Goal: Information Seeking & Learning: Learn about a topic

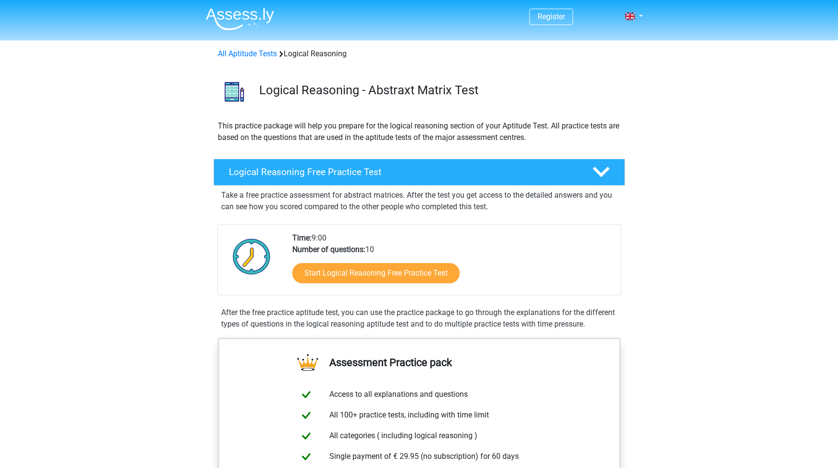
scroll to position [144, 0]
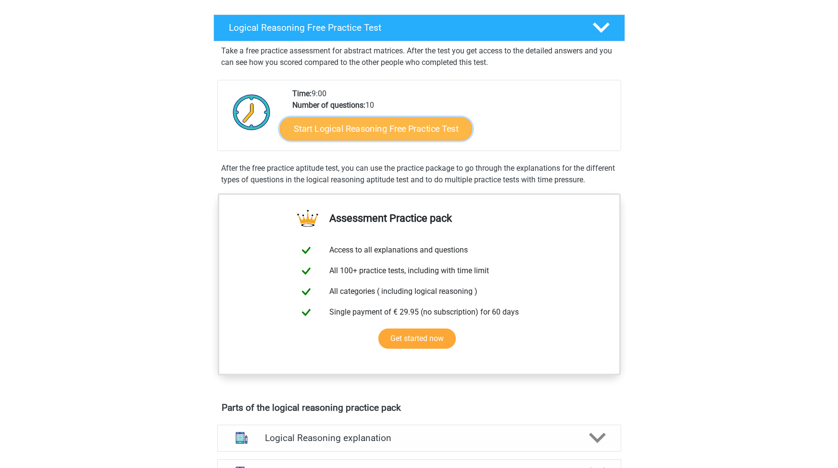
click at [394, 130] on link "Start Logical Reasoning Free Practice Test" at bounding box center [376, 128] width 192 height 23
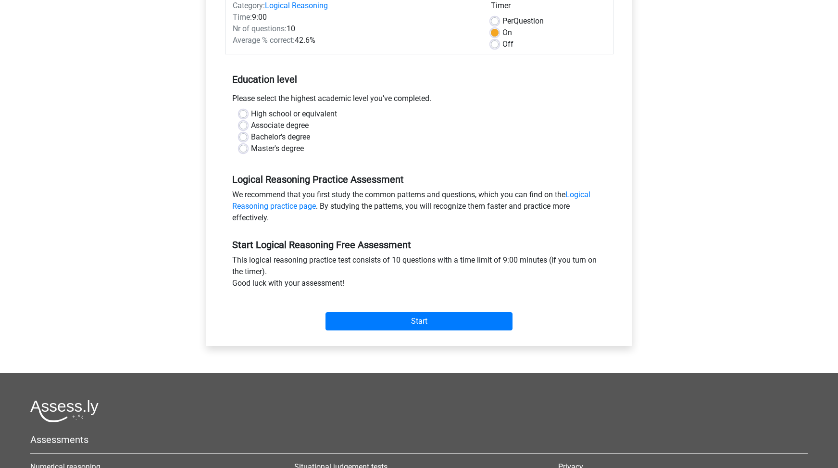
scroll to position [144, 0]
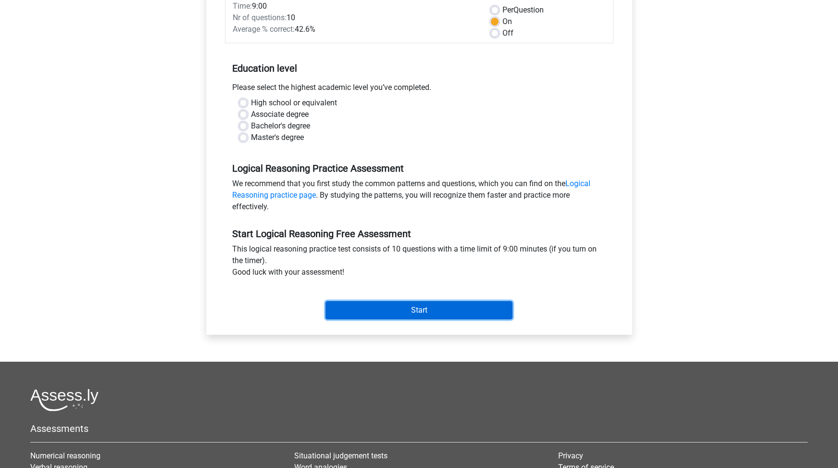
click at [445, 316] on input "Start" at bounding box center [419, 310] width 187 height 18
click at [361, 126] on div "Bachelor's degree" at bounding box center [419, 126] width 360 height 12
click at [251, 127] on label "Bachelor's degree" at bounding box center [280, 126] width 59 height 12
click at [242, 127] on input "Bachelor's degree" at bounding box center [243, 125] width 8 height 10
radio input "true"
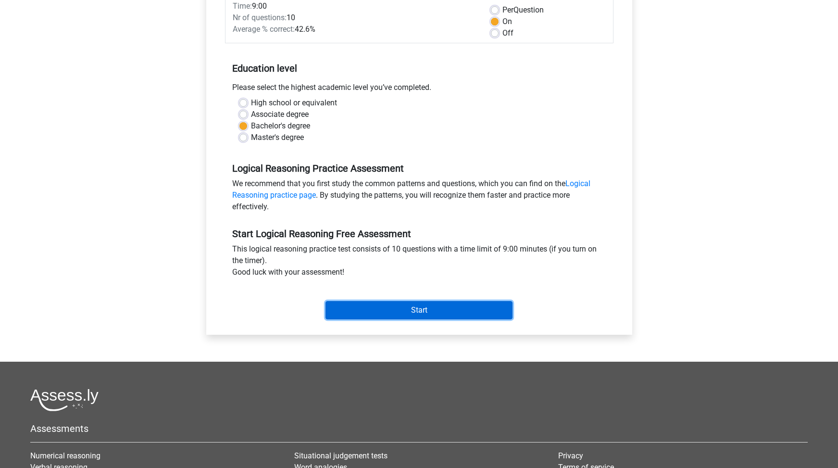
click at [414, 312] on input "Start" at bounding box center [419, 310] width 187 height 18
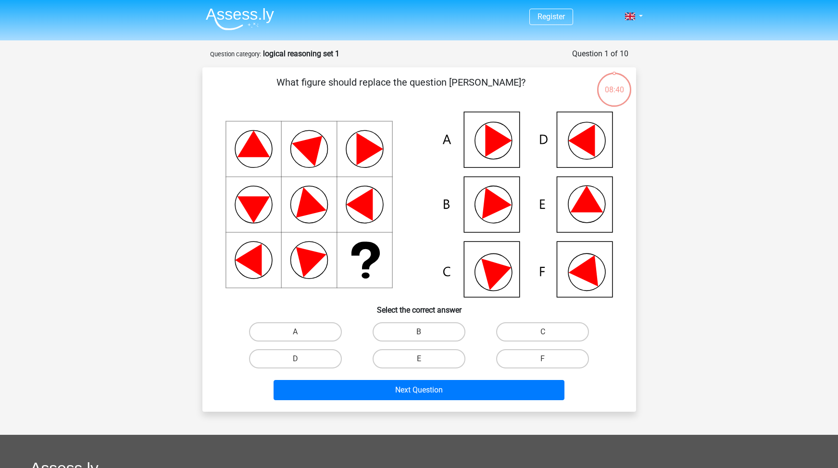
click at [585, 282] on icon at bounding box center [420, 205] width 388 height 186
click at [537, 361] on label "F" at bounding box center [542, 358] width 93 height 19
click at [543, 361] on input "F" at bounding box center [546, 362] width 6 height 6
radio input "true"
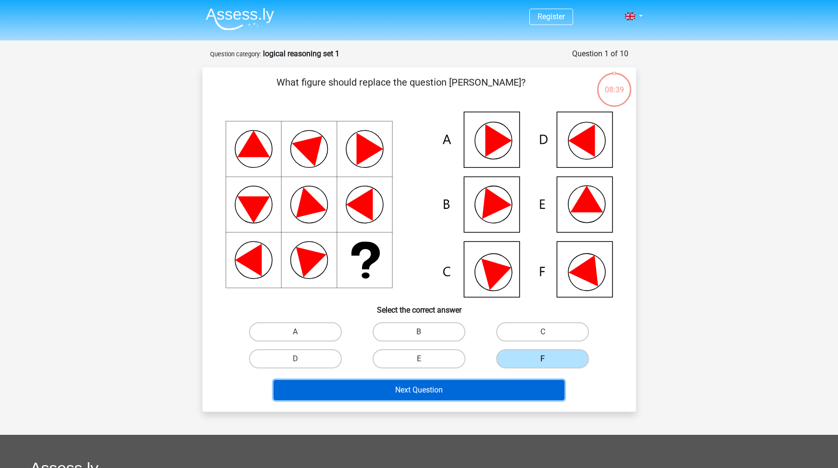
click at [478, 386] on button "Next Question" at bounding box center [419, 390] width 291 height 20
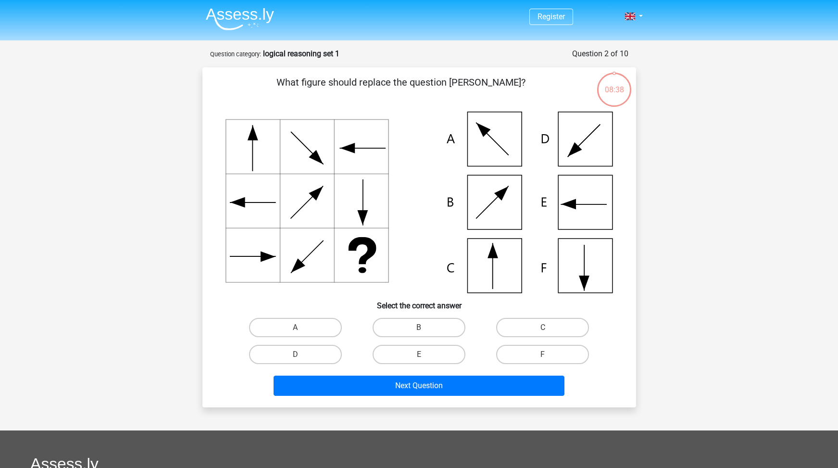
scroll to position [48, 0]
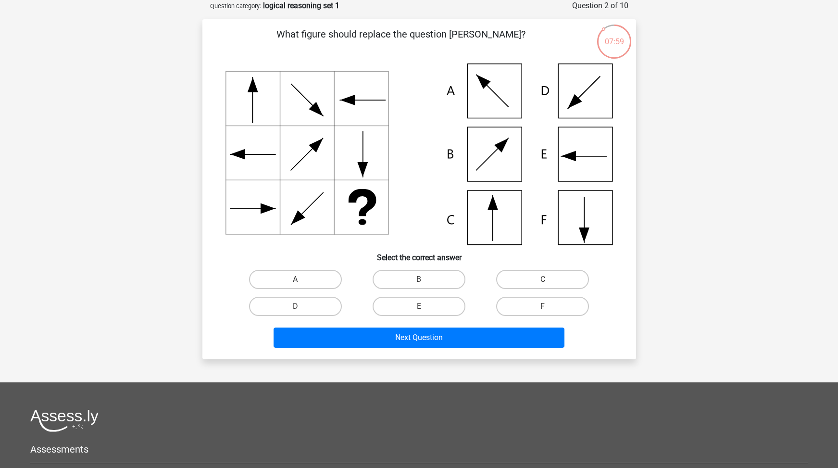
click at [496, 210] on icon at bounding box center [493, 202] width 11 height 15
click at [540, 280] on label "C" at bounding box center [542, 279] width 93 height 19
click at [543, 280] on input "C" at bounding box center [546, 282] width 6 height 6
radio input "true"
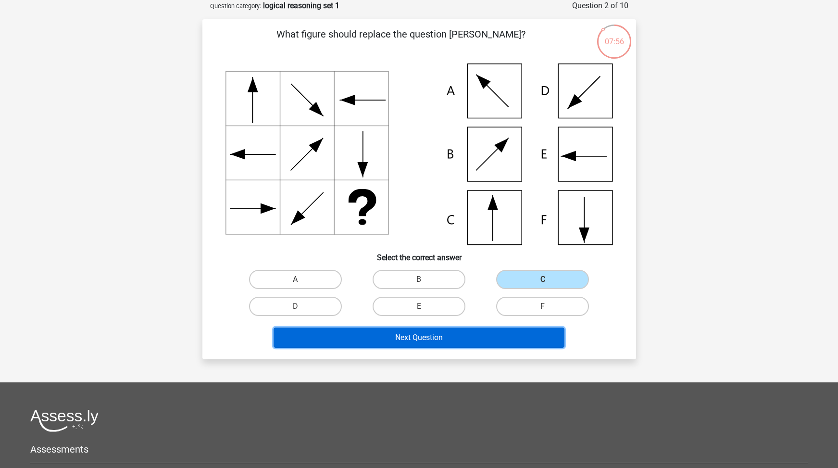
click at [427, 339] on button "Next Question" at bounding box center [419, 337] width 291 height 20
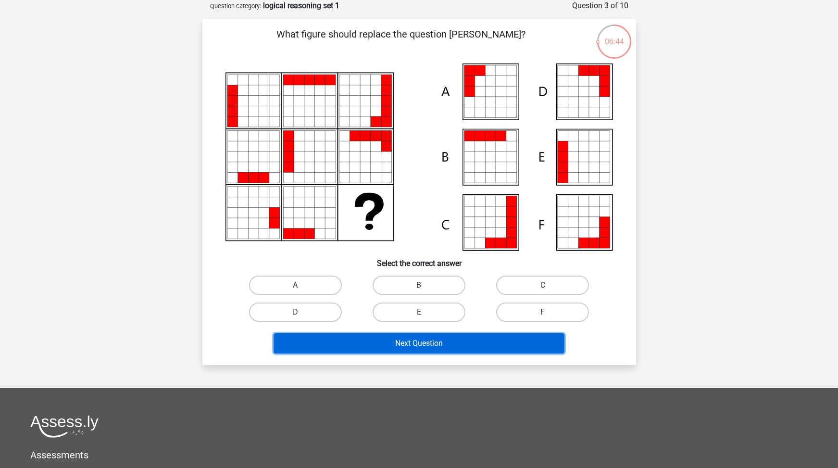
click at [439, 345] on button "Next Question" at bounding box center [419, 343] width 291 height 20
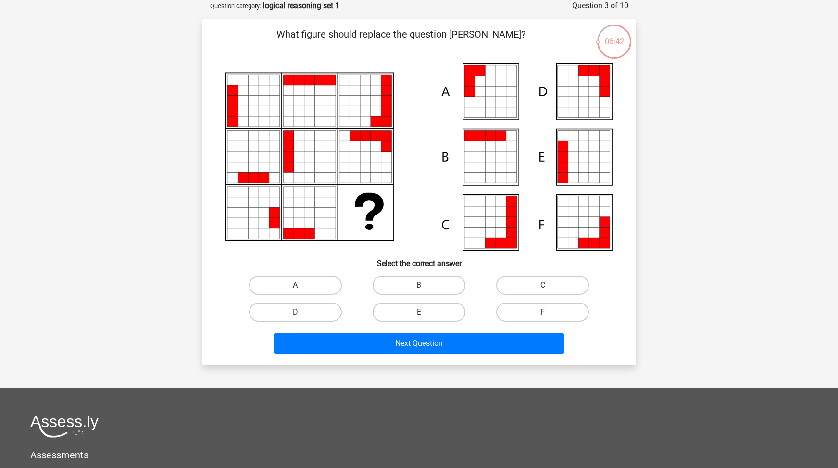
click at [326, 282] on label "A" at bounding box center [295, 285] width 93 height 19
click at [301, 285] on input "A" at bounding box center [298, 288] width 6 height 6
radio input "true"
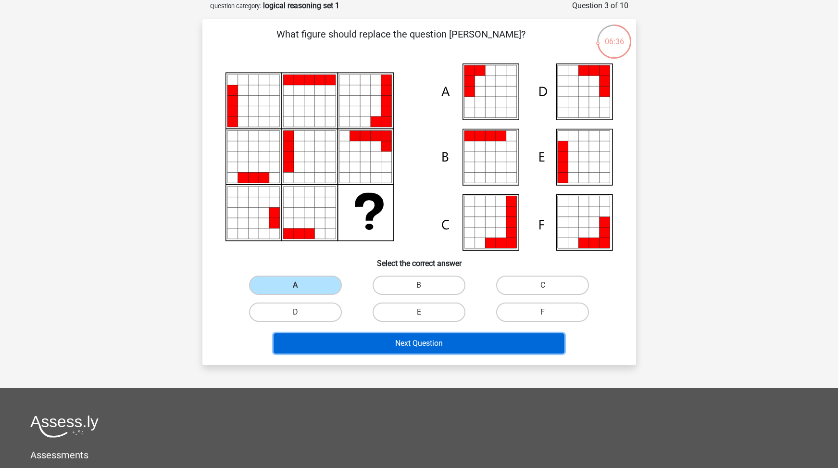
click at [366, 345] on button "Next Question" at bounding box center [419, 343] width 291 height 20
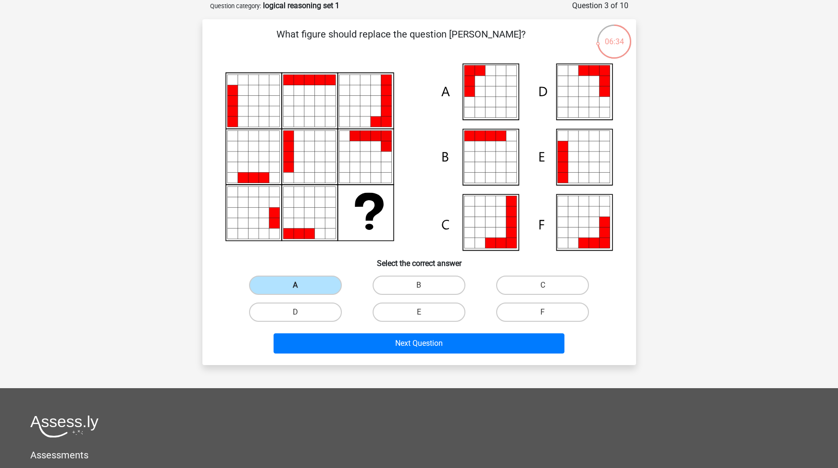
click at [317, 291] on label "A" at bounding box center [295, 285] width 93 height 19
click at [301, 291] on input "A" at bounding box center [298, 288] width 6 height 6
click at [317, 291] on label "A" at bounding box center [295, 285] width 93 height 19
click at [301, 291] on input "A" at bounding box center [298, 288] width 6 height 6
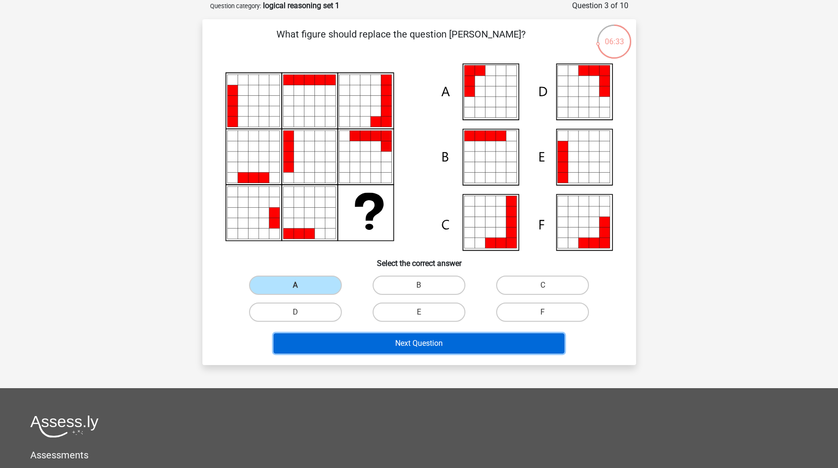
click at [436, 342] on button "Next Question" at bounding box center [419, 343] width 291 height 20
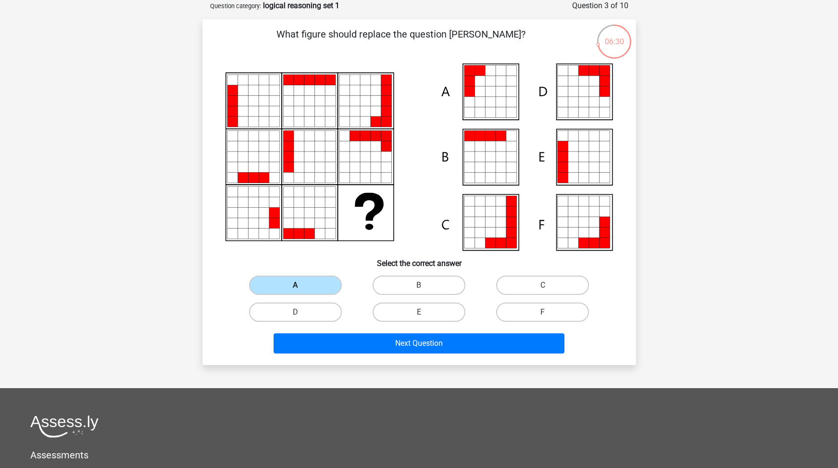
click at [286, 280] on label "A" at bounding box center [295, 285] width 93 height 19
click at [295, 285] on input "A" at bounding box center [298, 288] width 6 height 6
click at [269, 283] on label "A" at bounding box center [295, 285] width 93 height 19
click at [295, 285] on input "A" at bounding box center [298, 288] width 6 height 6
click at [461, 76] on icon at bounding box center [420, 156] width 388 height 187
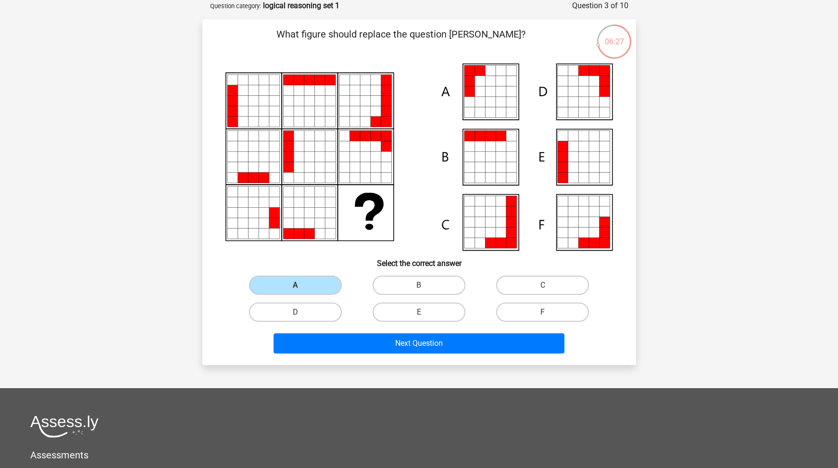
click at [476, 99] on icon at bounding box center [480, 102] width 11 height 11
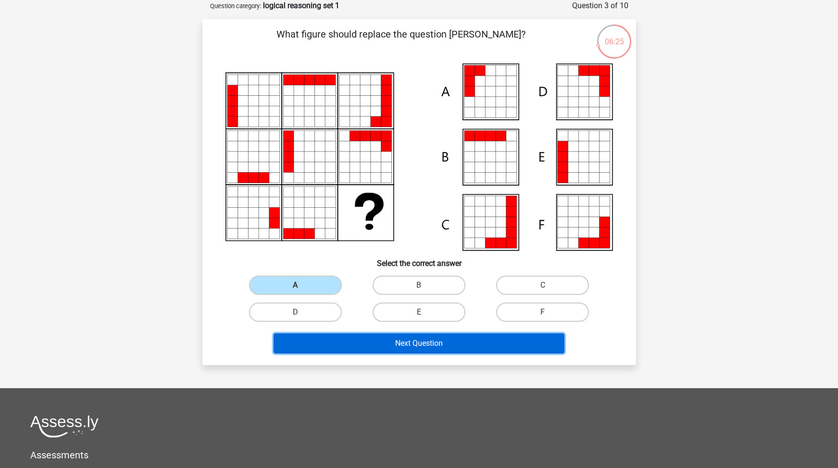
click at [428, 342] on button "Next Question" at bounding box center [419, 343] width 291 height 20
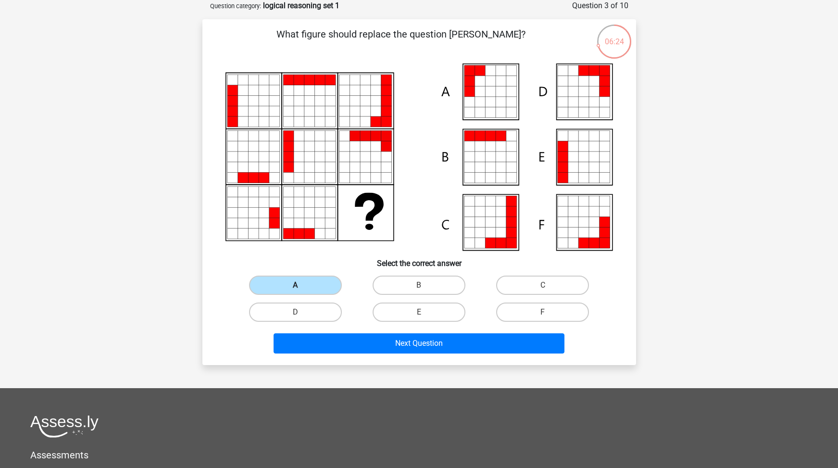
click at [261, 282] on label "A" at bounding box center [295, 285] width 93 height 19
click at [295, 285] on input "A" at bounding box center [298, 288] width 6 height 6
click at [260, 282] on label "A" at bounding box center [295, 285] width 93 height 19
click at [295, 285] on input "A" at bounding box center [298, 288] width 6 height 6
click at [260, 282] on label "A" at bounding box center [295, 285] width 93 height 19
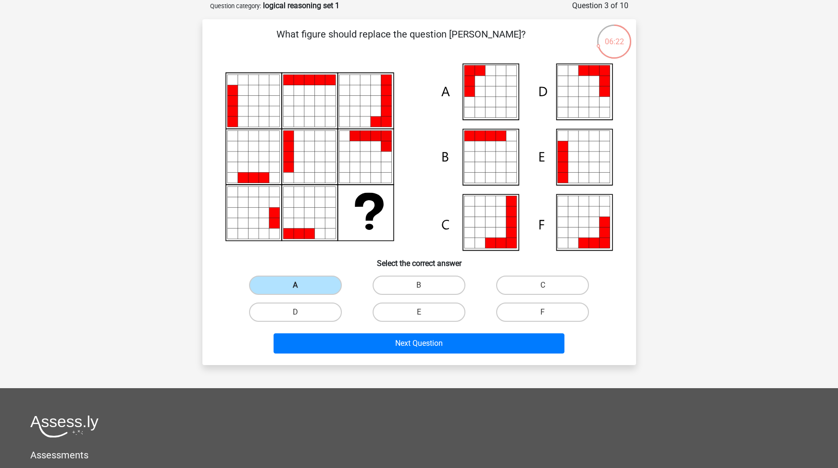
click at [295, 285] on input "A" at bounding box center [298, 288] width 6 height 6
click at [260, 282] on label "A" at bounding box center [295, 285] width 93 height 19
click at [295, 285] on input "A" at bounding box center [298, 288] width 6 height 6
click at [412, 288] on label "B" at bounding box center [419, 285] width 93 height 19
click at [419, 288] on input "B" at bounding box center [422, 288] width 6 height 6
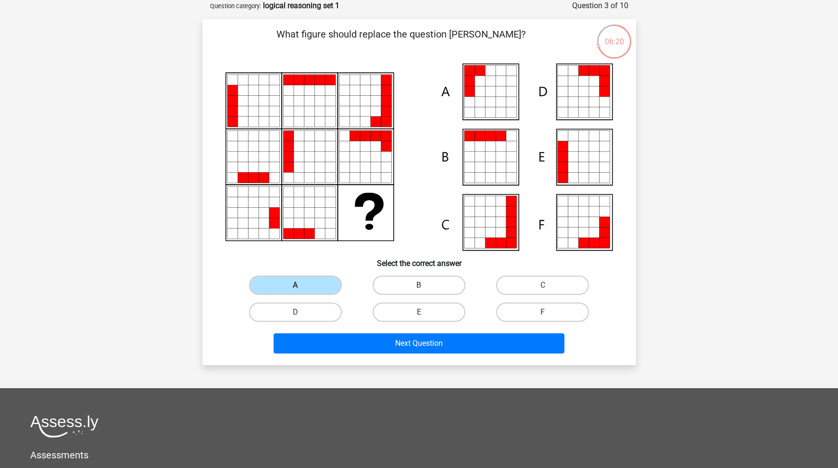
radio input "true"
click at [324, 288] on label "A" at bounding box center [295, 285] width 93 height 19
click at [301, 288] on input "A" at bounding box center [298, 288] width 6 height 6
radio input "true"
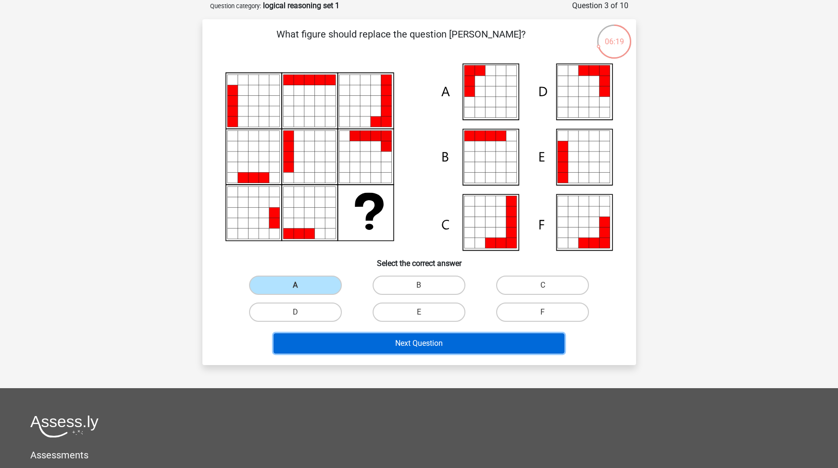
click at [383, 338] on button "Next Question" at bounding box center [419, 343] width 291 height 20
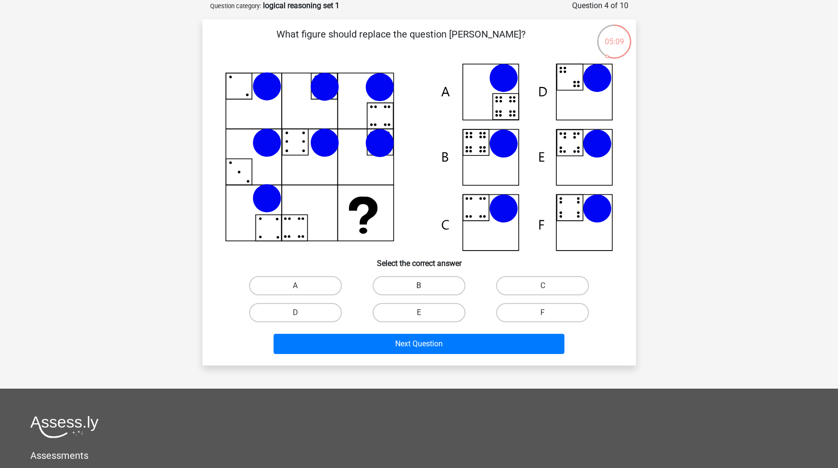
click at [427, 279] on label "B" at bounding box center [419, 285] width 93 height 19
click at [425, 286] on input "B" at bounding box center [422, 289] width 6 height 6
radio input "true"
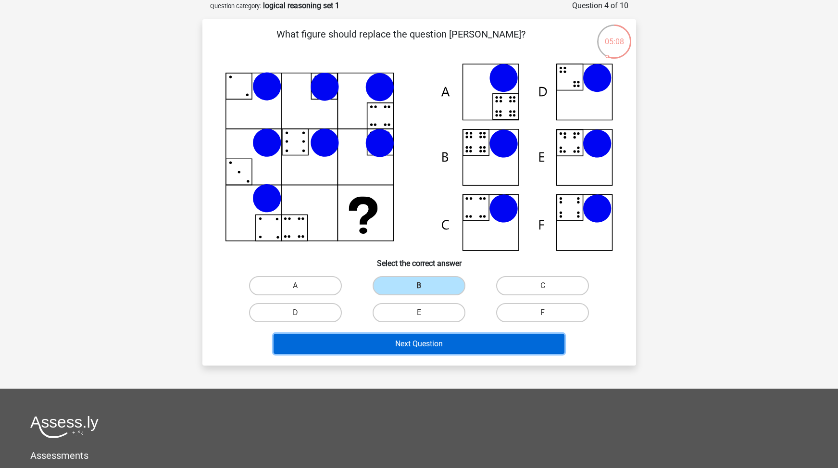
click at [420, 342] on button "Next Question" at bounding box center [419, 344] width 291 height 20
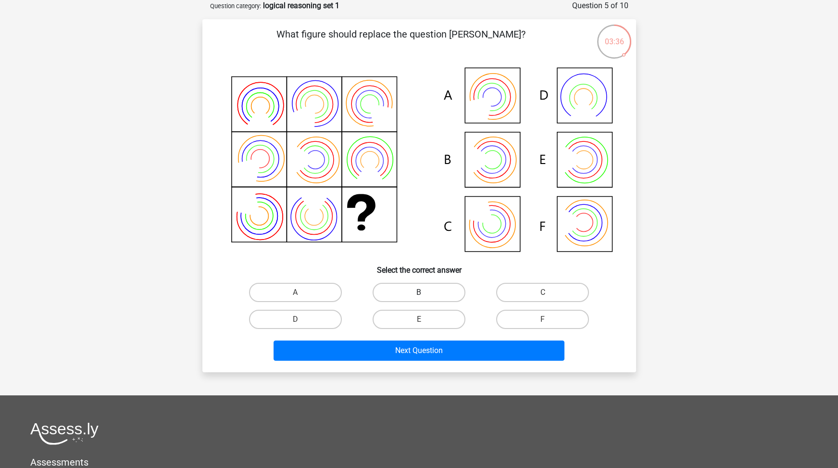
click at [423, 291] on label "B" at bounding box center [419, 292] width 93 height 19
click at [423, 292] on input "B" at bounding box center [422, 295] width 6 height 6
radio input "true"
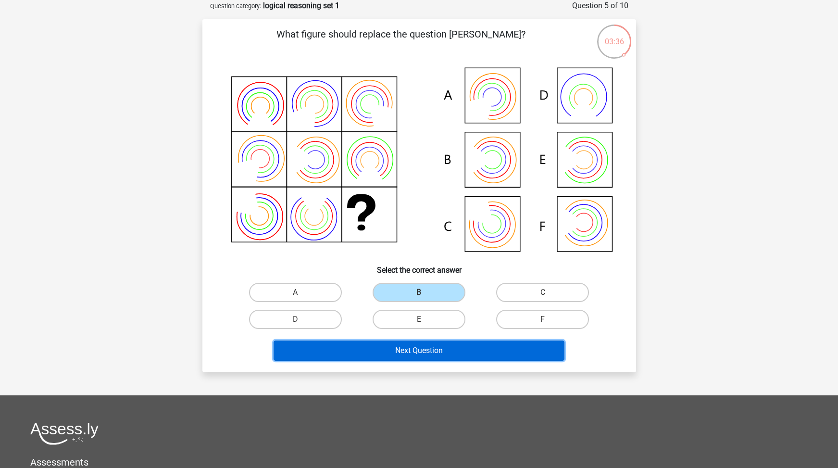
click at [417, 349] on button "Next Question" at bounding box center [419, 350] width 291 height 20
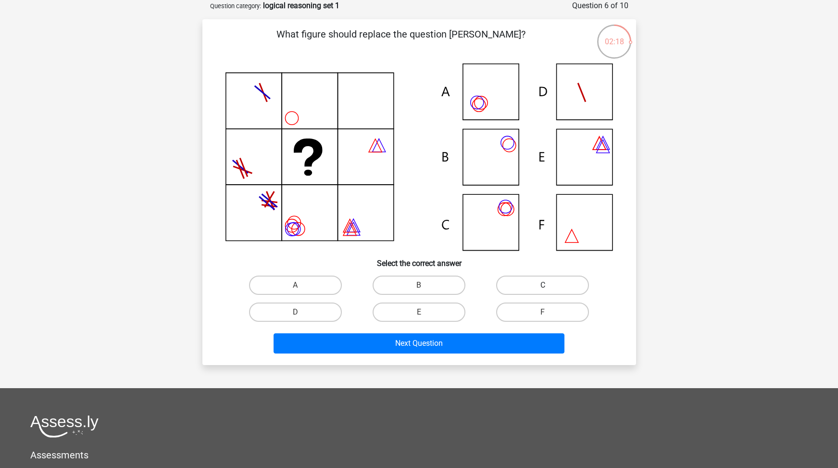
click at [549, 282] on label "C" at bounding box center [542, 285] width 93 height 19
click at [549, 285] on input "C" at bounding box center [546, 288] width 6 height 6
radio input "true"
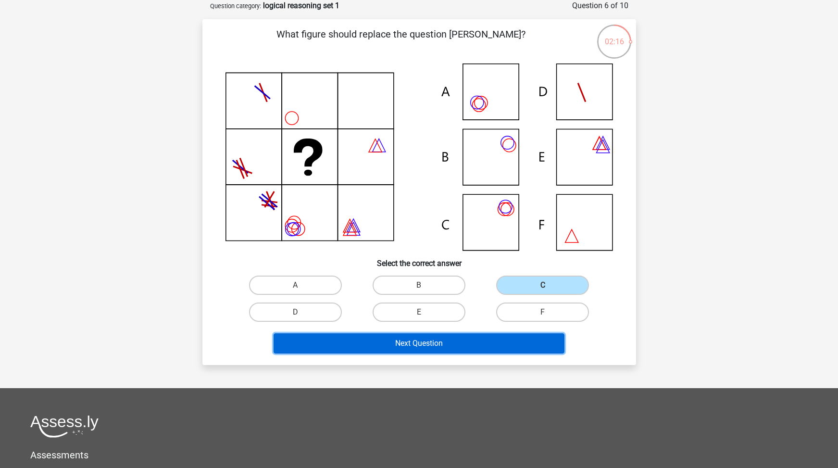
click at [448, 344] on button "Next Question" at bounding box center [419, 343] width 291 height 20
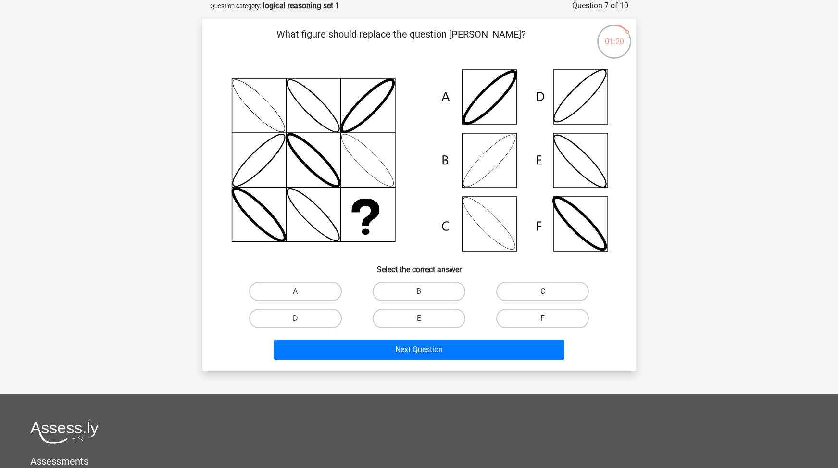
click at [541, 320] on label "F" at bounding box center [542, 318] width 93 height 19
click at [543, 320] on input "F" at bounding box center [546, 321] width 6 height 6
radio input "true"
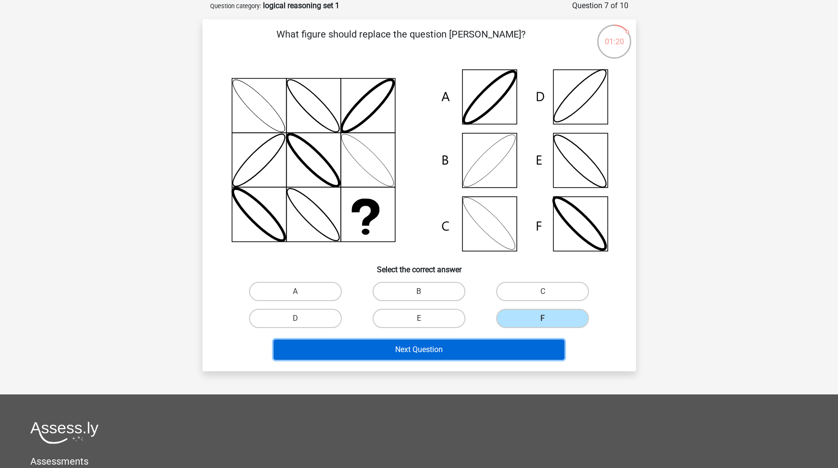
click at [480, 346] on button "Next Question" at bounding box center [419, 349] width 291 height 20
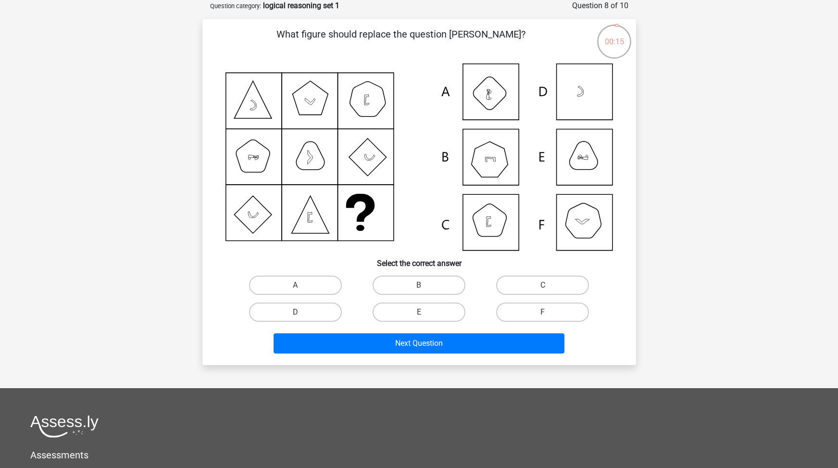
click at [583, 226] on icon at bounding box center [420, 156] width 388 height 187
click at [539, 309] on label "F" at bounding box center [542, 311] width 93 height 19
click at [543, 312] on input "F" at bounding box center [546, 315] width 6 height 6
radio input "true"
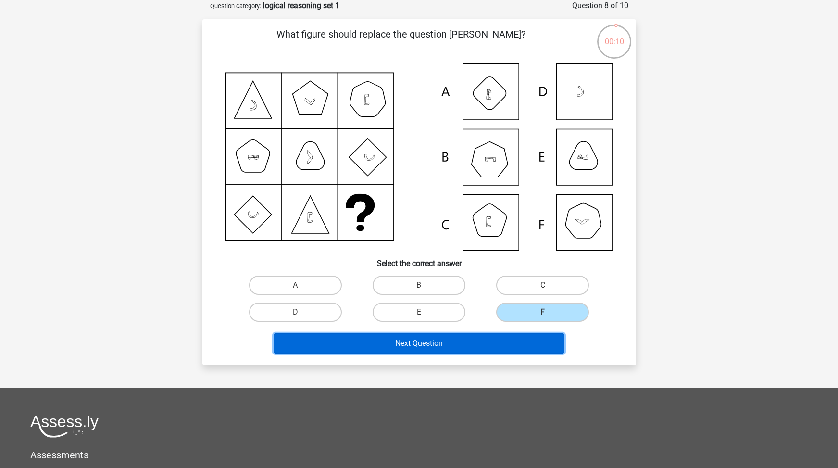
click at [408, 346] on button "Next Question" at bounding box center [419, 343] width 291 height 20
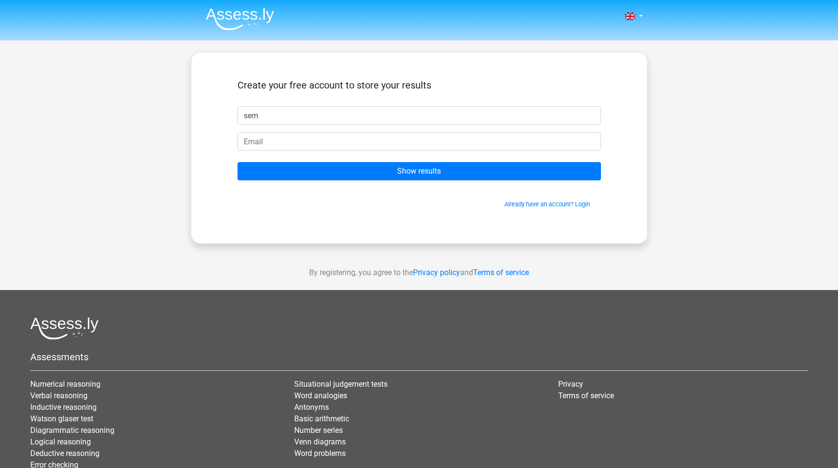
type input "sem"
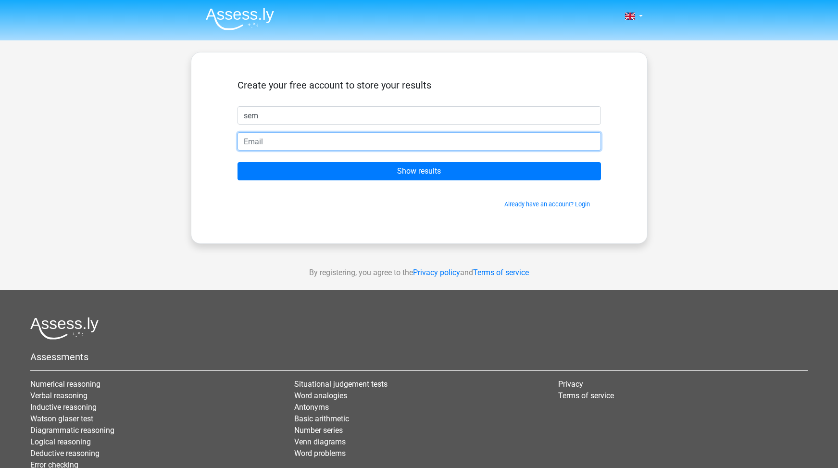
click at [300, 143] on input "email" at bounding box center [420, 141] width 364 height 18
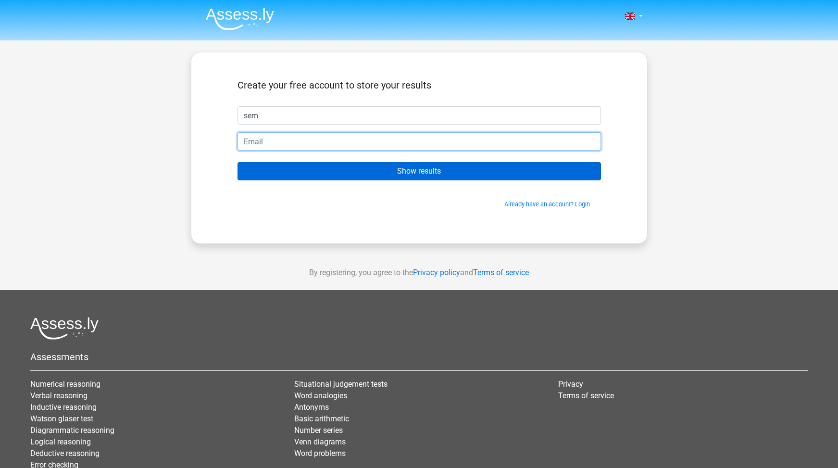
type input "[EMAIL_ADDRESS][DOMAIN_NAME]"
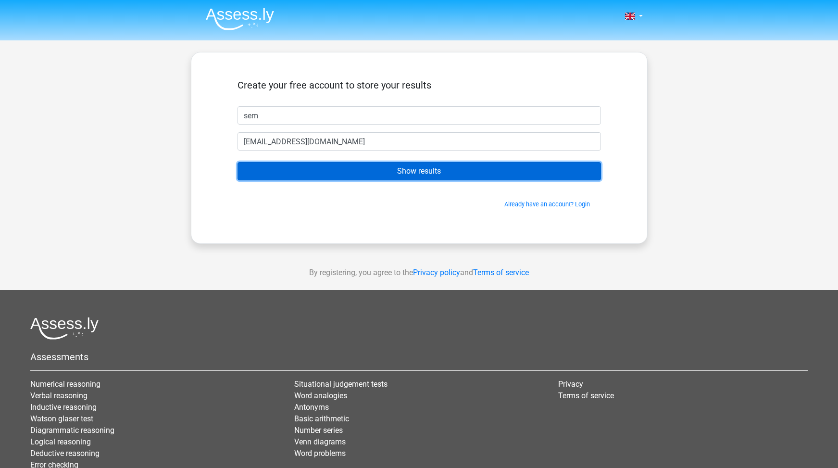
click at [420, 168] on input "Show results" at bounding box center [420, 171] width 364 height 18
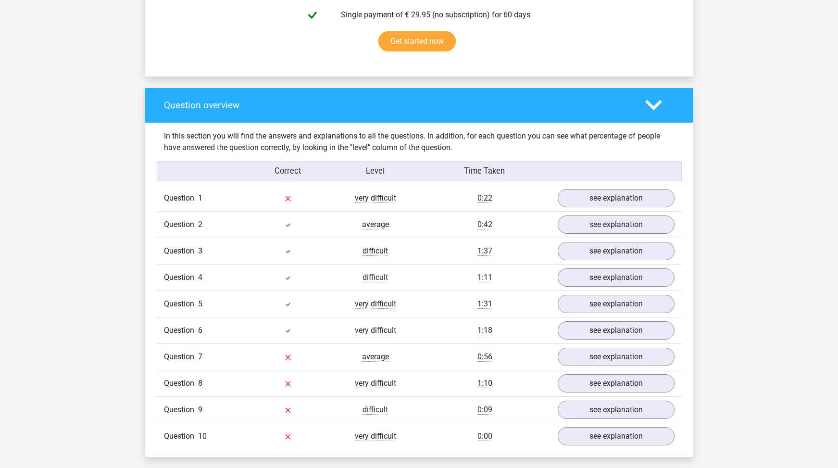
scroll to position [673, 0]
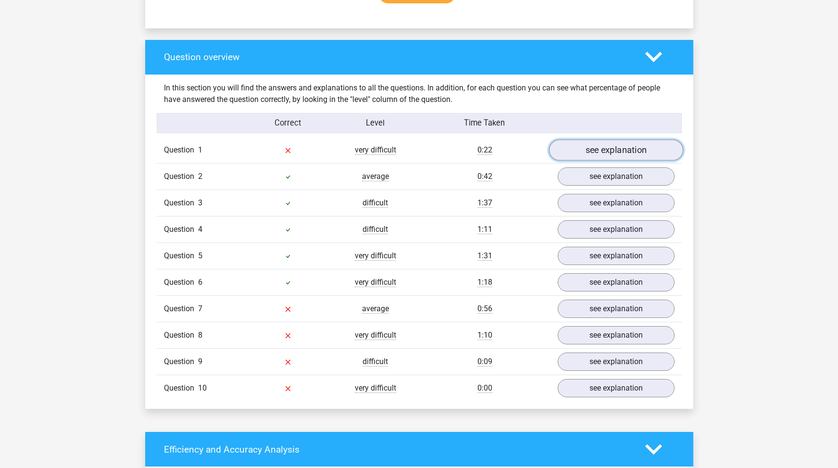
click at [633, 148] on link "see explanation" at bounding box center [616, 150] width 134 height 21
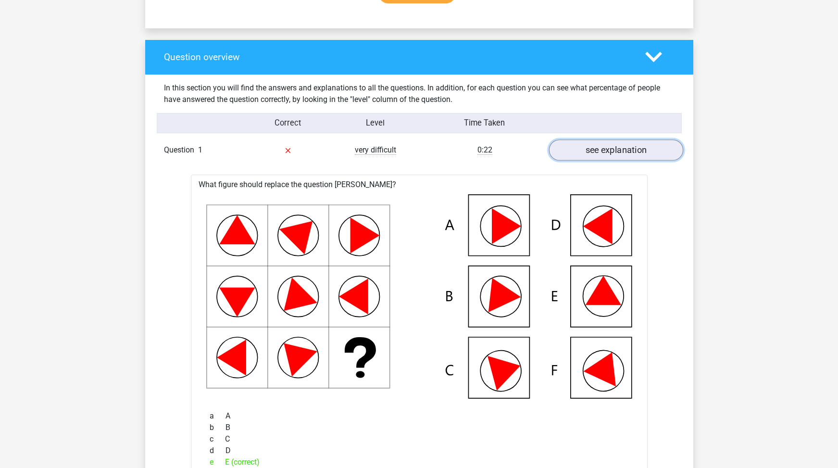
click at [633, 148] on link "see explanation" at bounding box center [616, 150] width 134 height 21
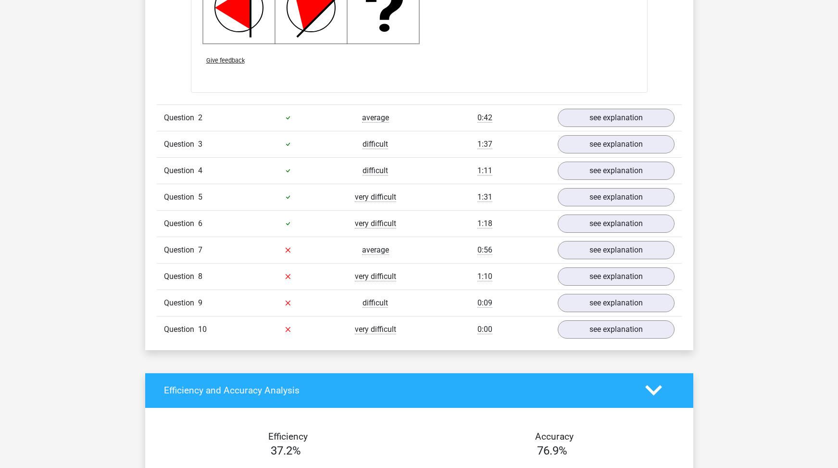
scroll to position [1394, 0]
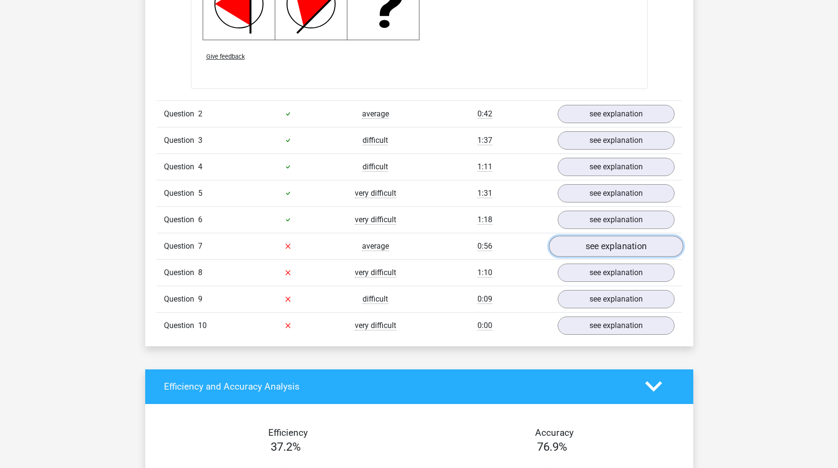
click at [619, 251] on link "see explanation" at bounding box center [616, 246] width 134 height 21
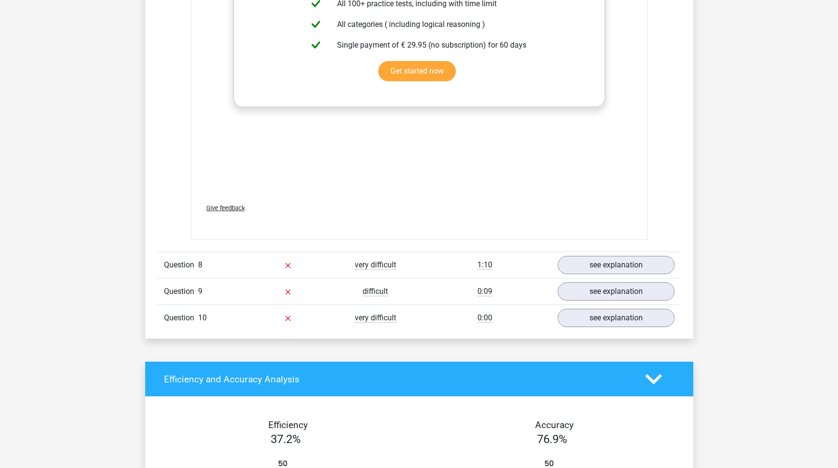
scroll to position [2116, 0]
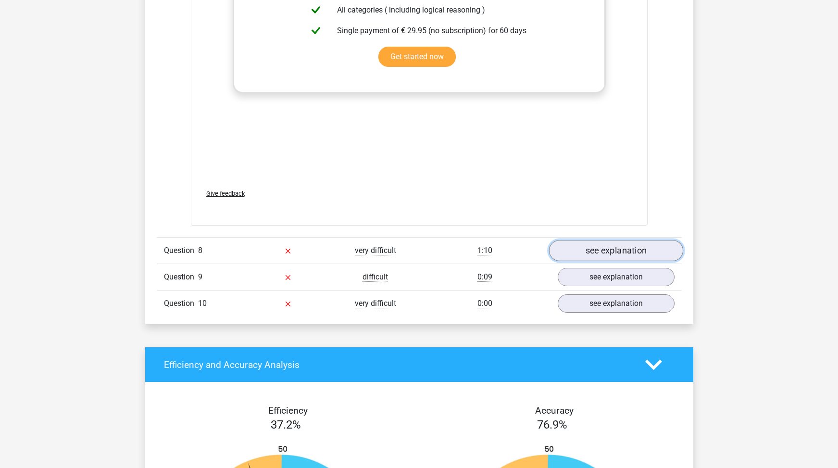
click at [603, 253] on link "see explanation" at bounding box center [616, 250] width 134 height 21
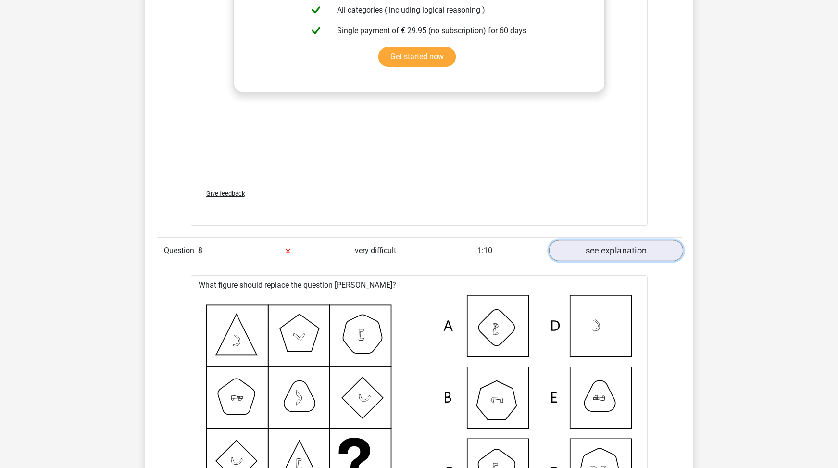
click at [603, 253] on link "see explanation" at bounding box center [616, 250] width 134 height 21
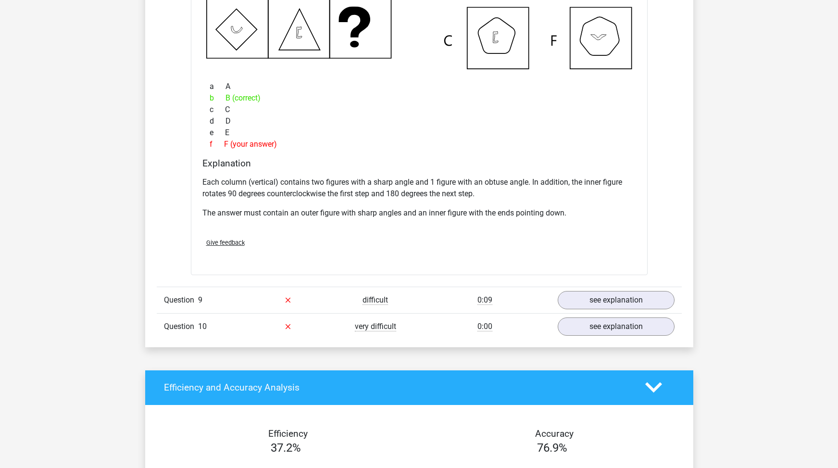
scroll to position [2549, 0]
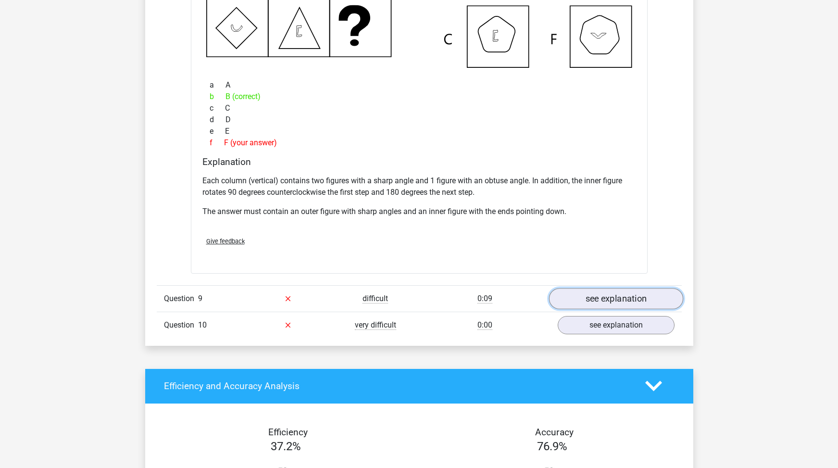
click at [629, 298] on link "see explanation" at bounding box center [616, 298] width 134 height 21
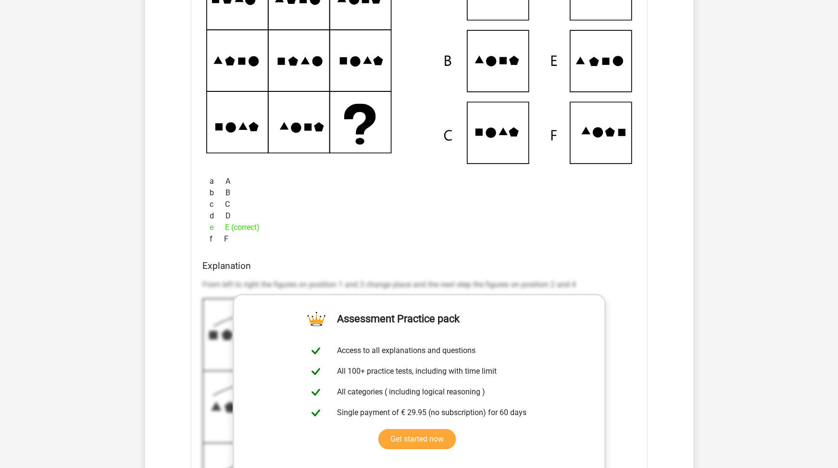
scroll to position [2981, 0]
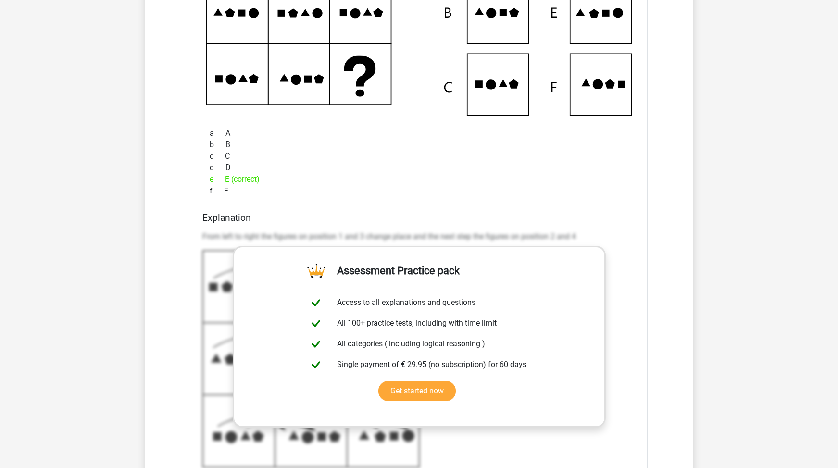
click at [395, 230] on div "From left to right the figures on position 1 and 3 change place and the next st…" at bounding box center [419, 349] width 434 height 244
drag, startPoint x: 389, startPoint y: 225, endPoint x: 395, endPoint y: 208, distance: 17.6
click at [395, 208] on div "What figure should replace the question [PERSON_NAME]? a A" at bounding box center [419, 224] width 457 height 669
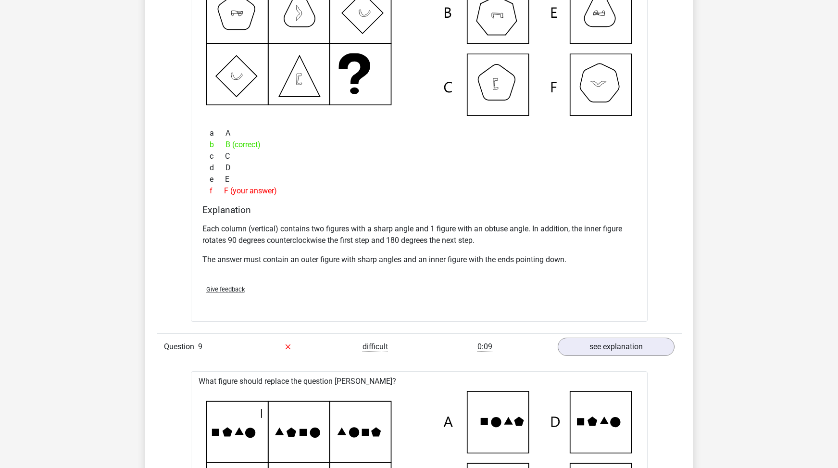
scroll to position [2164, 0]
